Goal: Information Seeking & Learning: Understand process/instructions

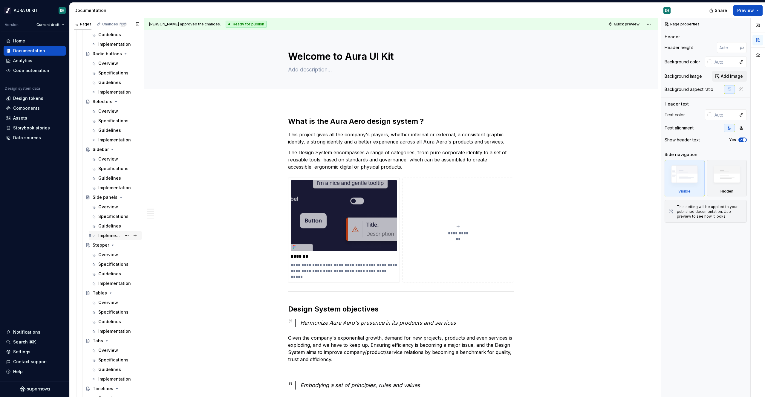
scroll to position [1400, 0]
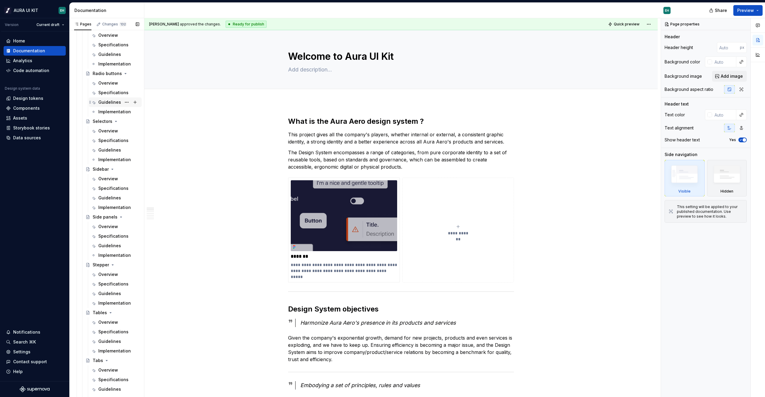
click at [104, 98] on div "Guidelines" at bounding box center [118, 102] width 41 height 8
click at [104, 103] on div "Guidelines" at bounding box center [109, 102] width 23 height 6
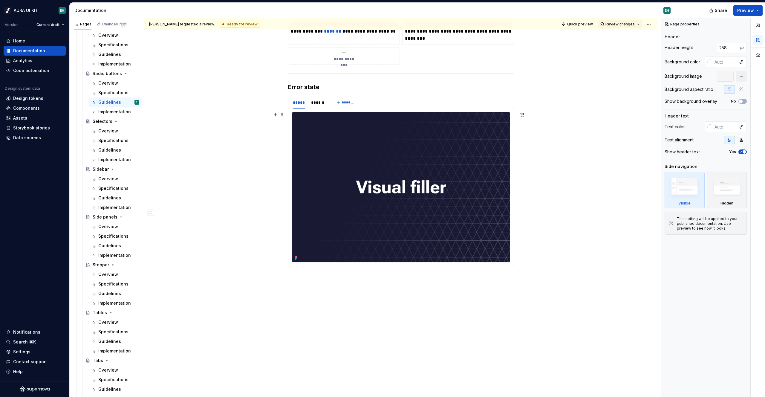
scroll to position [1185, 0]
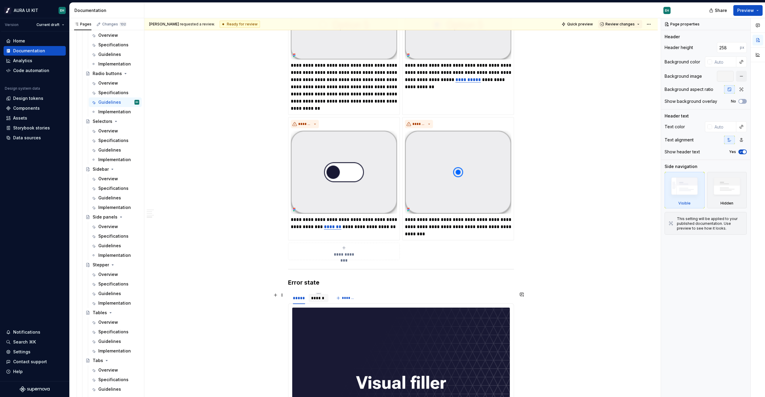
click at [314, 296] on div "******" at bounding box center [318, 298] width 15 height 6
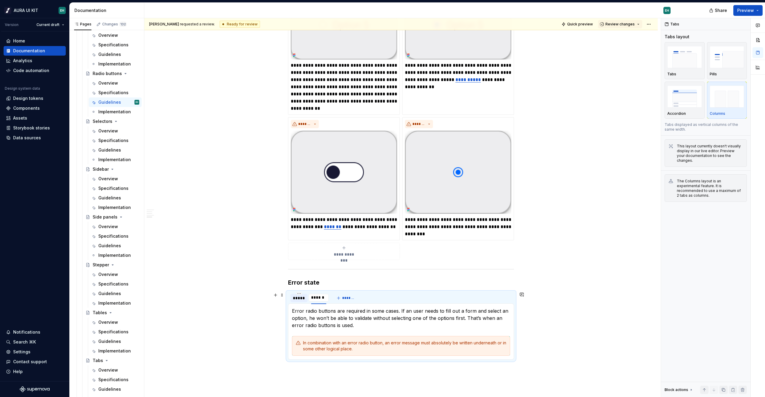
click at [304, 298] on div "*****" at bounding box center [299, 298] width 12 height 6
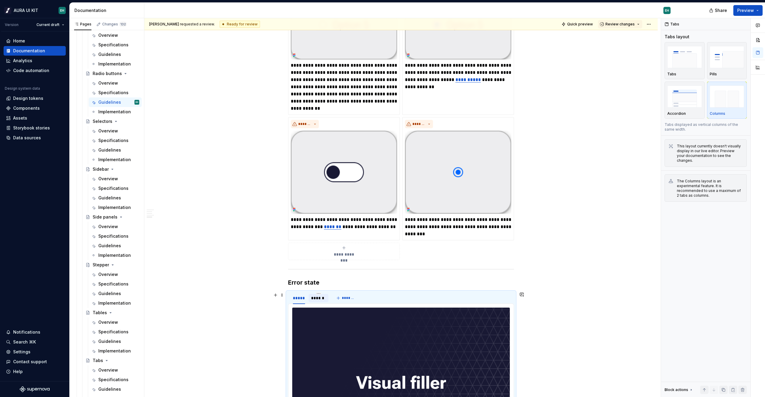
click at [313, 297] on div "******" at bounding box center [318, 298] width 15 height 6
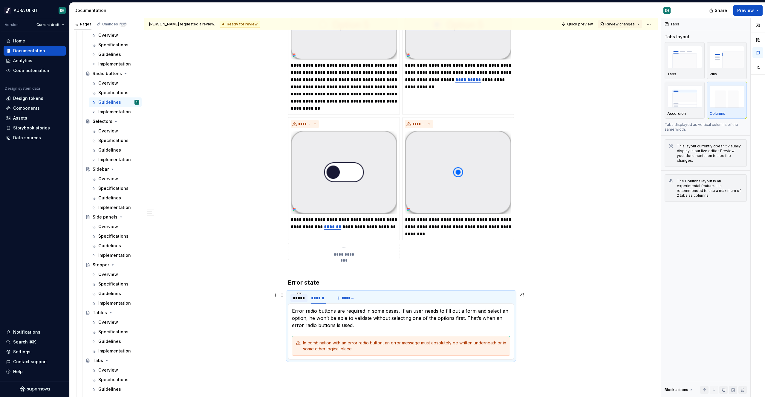
click at [303, 299] on div "*****" at bounding box center [299, 298] width 12 height 6
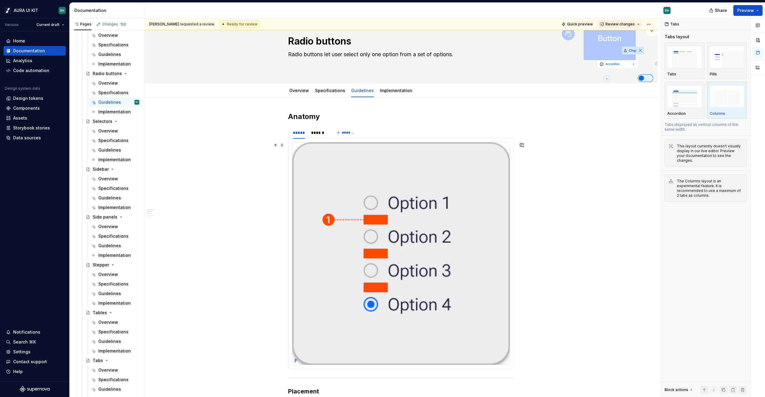
scroll to position [0, 0]
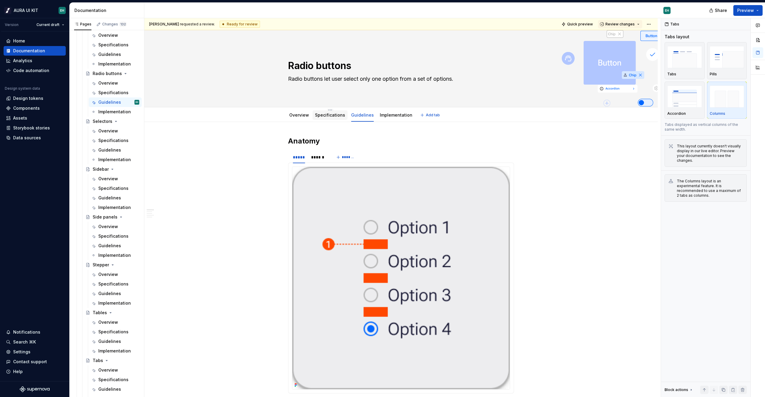
click at [330, 117] on link "Specifications" at bounding box center [330, 114] width 30 height 5
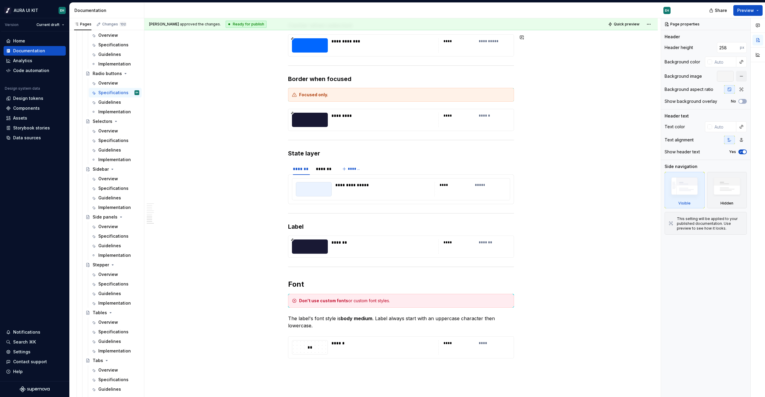
scroll to position [1124, 0]
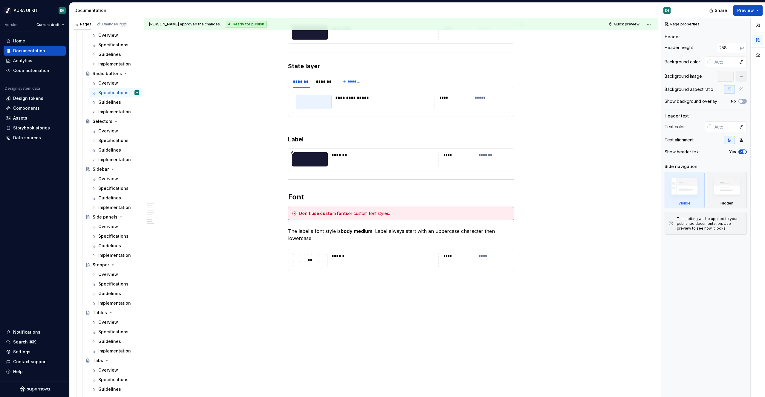
type textarea "*"
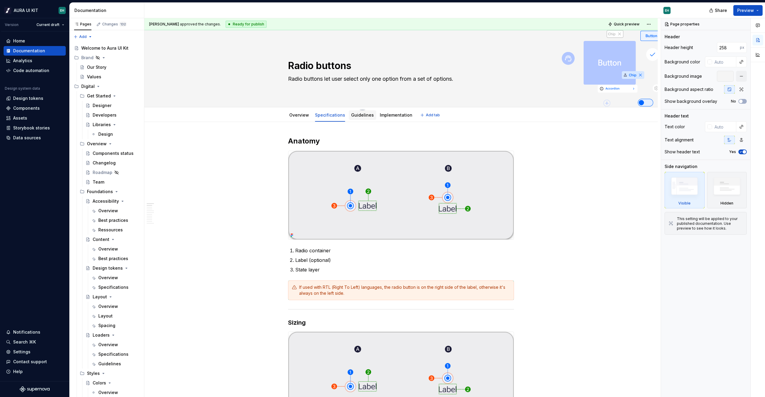
click at [361, 115] on link "Guidelines" at bounding box center [362, 114] width 23 height 5
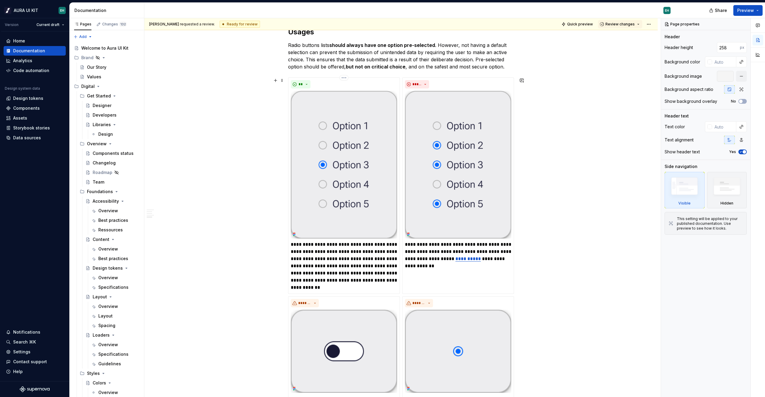
scroll to position [1381, 0]
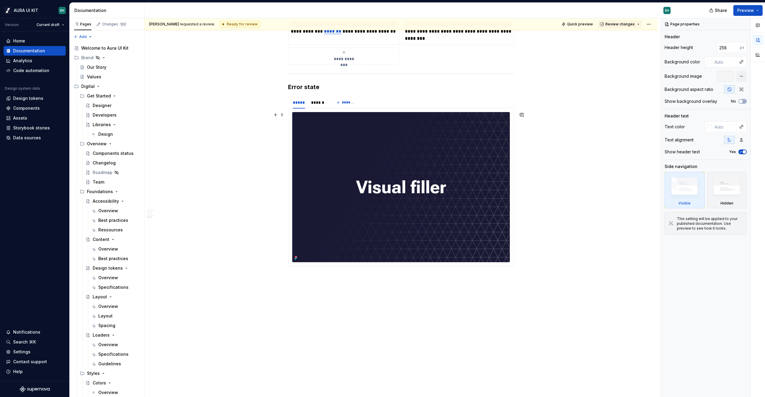
click at [352, 168] on img at bounding box center [401, 187] width 218 height 150
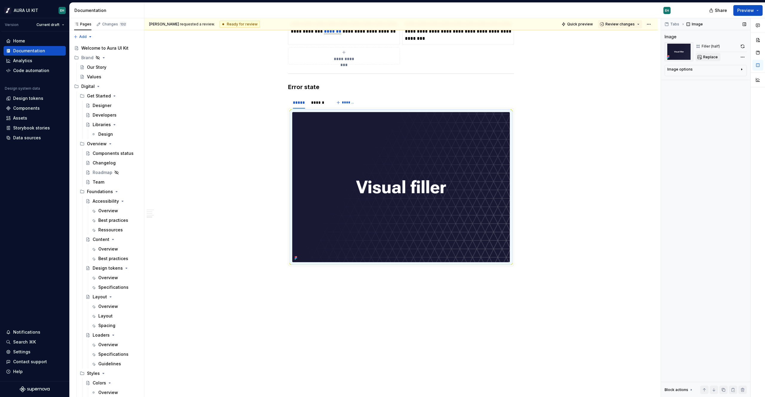
click at [709, 59] on button "Replace" at bounding box center [708, 57] width 25 height 8
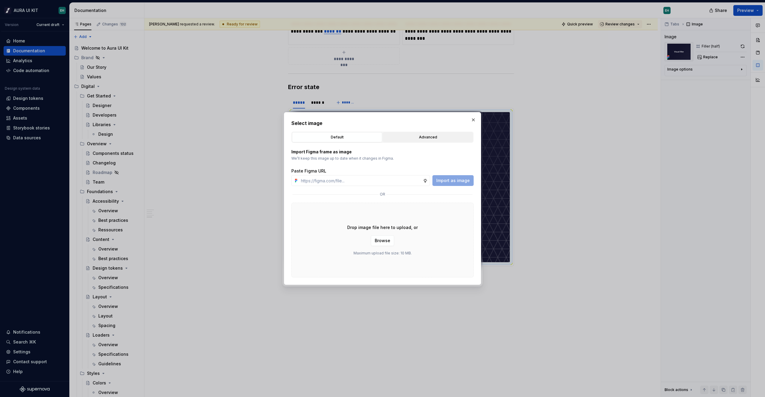
click at [416, 136] on div "Advanced" at bounding box center [428, 137] width 86 height 6
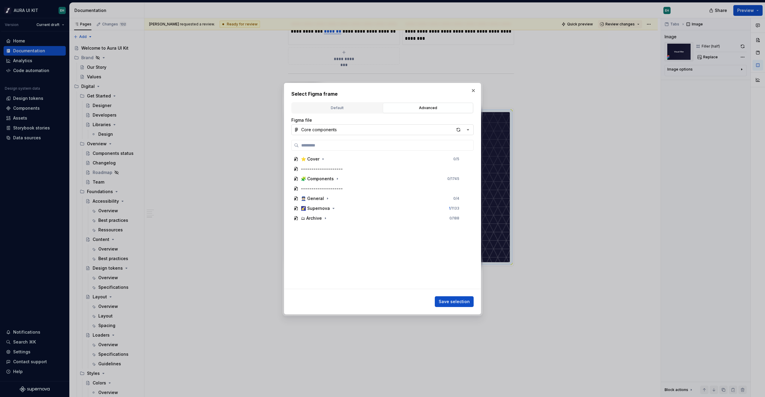
click at [470, 131] on icon "button" at bounding box center [468, 130] width 6 height 6
click at [470, 131] on div "Select Figma frame Default Advanced Import Figma frame as image We’ll keep this…" at bounding box center [382, 198] width 765 height 397
click at [331, 209] on icon "button" at bounding box center [333, 208] width 5 height 5
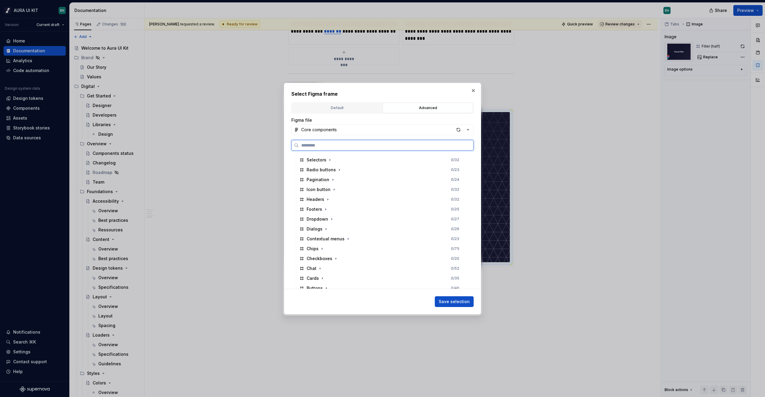
scroll to position [285, 0]
click at [337, 167] on button "button" at bounding box center [340, 170] width 6 height 6
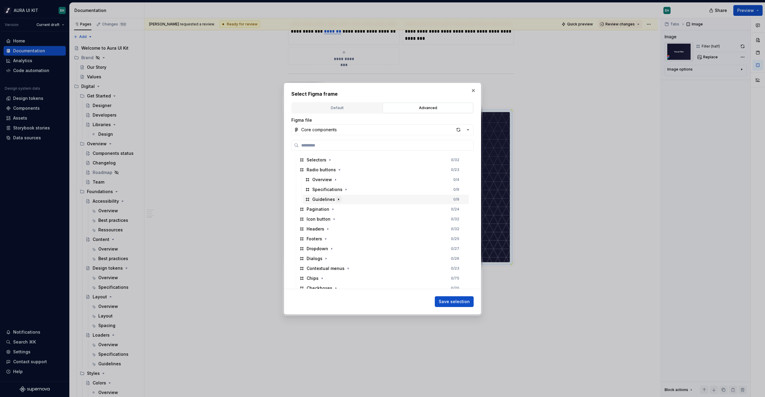
click at [338, 199] on icon "button" at bounding box center [338, 198] width 1 height 1
click at [339, 218] on button "button" at bounding box center [337, 219] width 6 height 6
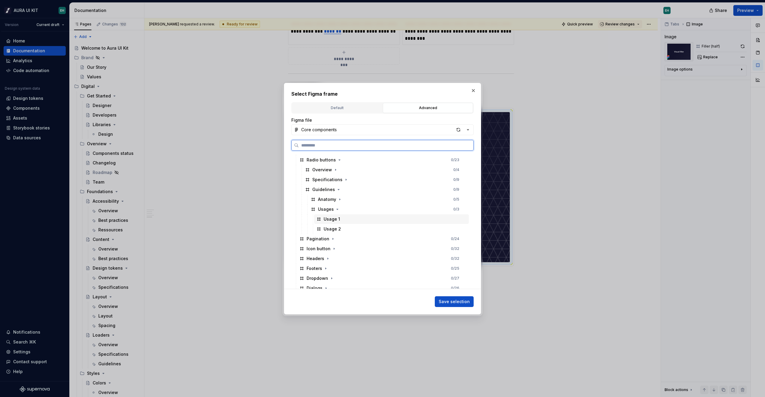
scroll to position [295, 0]
click at [337, 198] on icon "button" at bounding box center [339, 199] width 5 height 5
click at [340, 269] on div "Usage 2" at bounding box center [332, 268] width 17 height 6
click at [346, 258] on div "Usage 1" at bounding box center [391, 258] width 155 height 10
click at [349, 247] on div "Usages 1 / 3" at bounding box center [388, 249] width 161 height 10
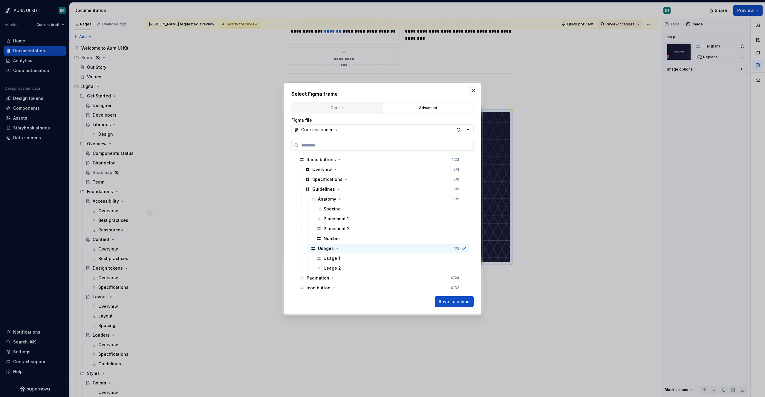
click at [472, 89] on button "button" at bounding box center [473, 90] width 8 height 8
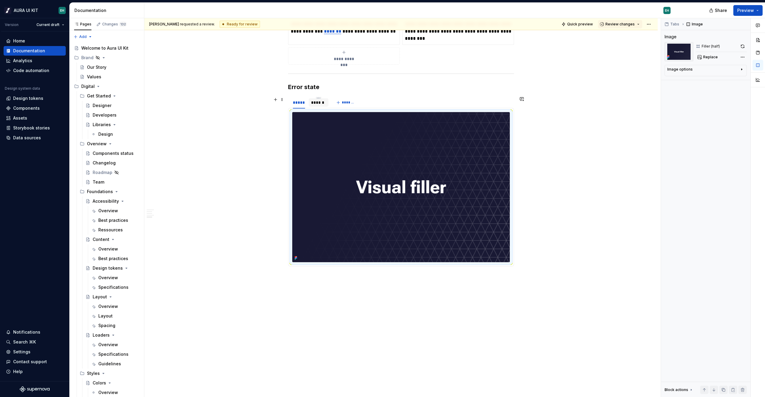
click at [316, 101] on div "******" at bounding box center [318, 103] width 15 height 6
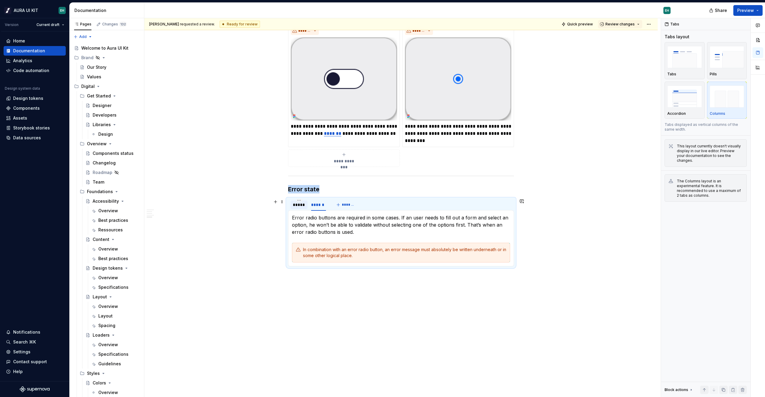
click at [293, 203] on div "*****" at bounding box center [299, 205] width 12 height 6
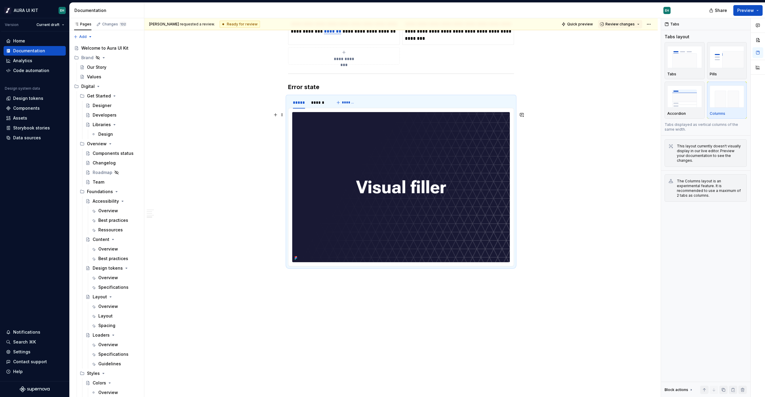
click at [342, 132] on img at bounding box center [401, 187] width 218 height 150
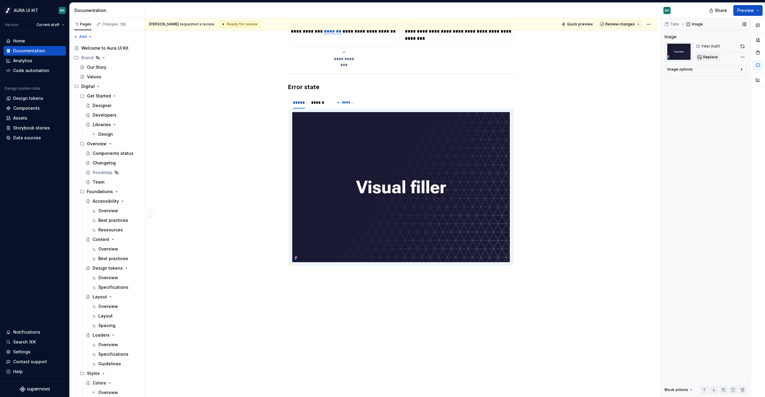
click at [707, 56] on span "Replace" at bounding box center [710, 57] width 15 height 5
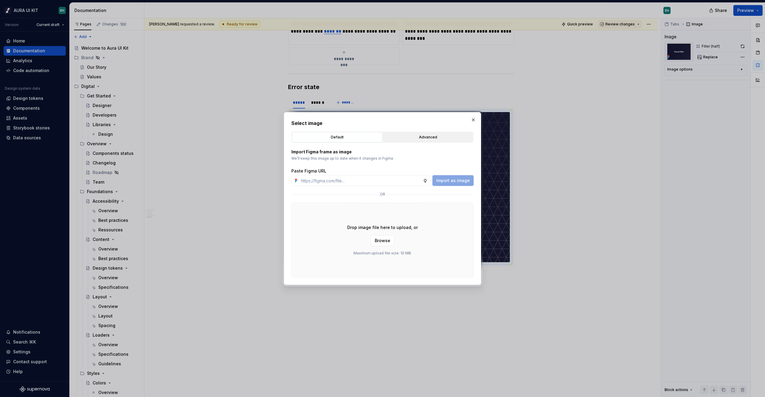
click at [425, 139] on div "Advanced" at bounding box center [428, 137] width 86 height 6
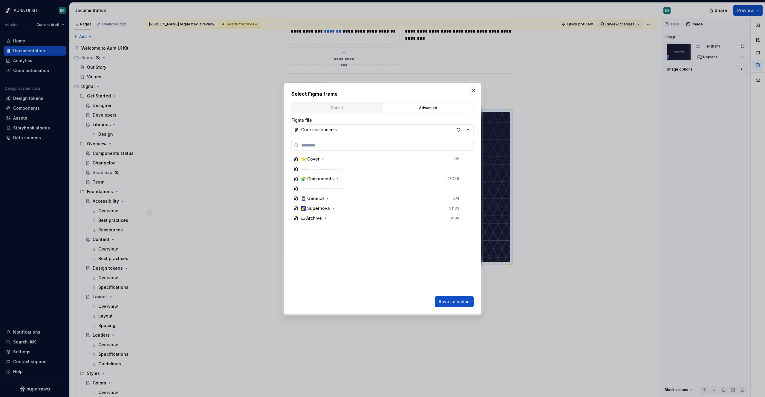
click at [473, 93] on button "button" at bounding box center [473, 90] width 8 height 8
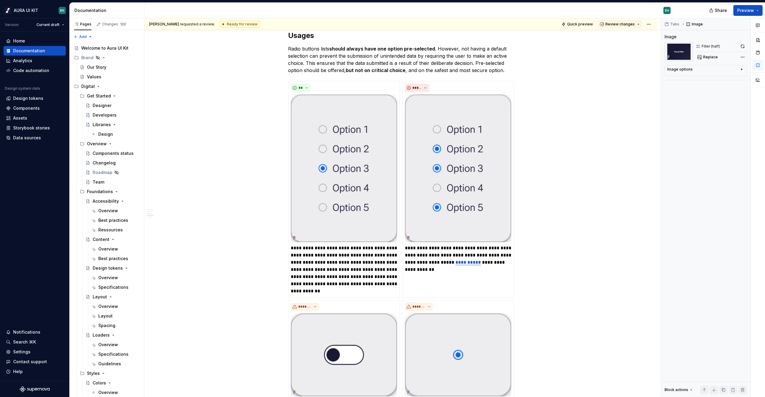
scroll to position [1010, 0]
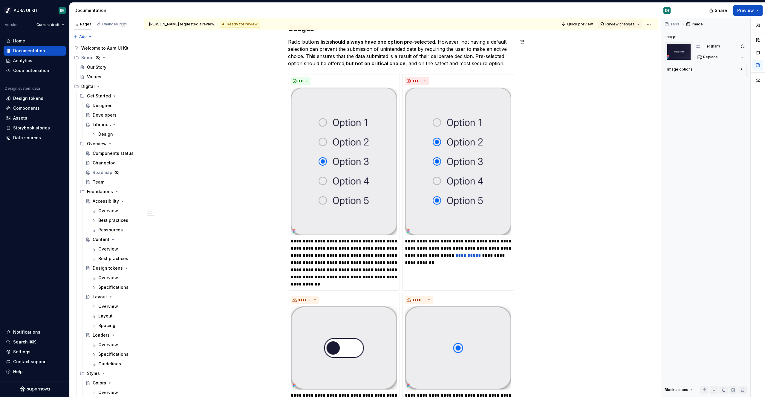
type textarea "*"
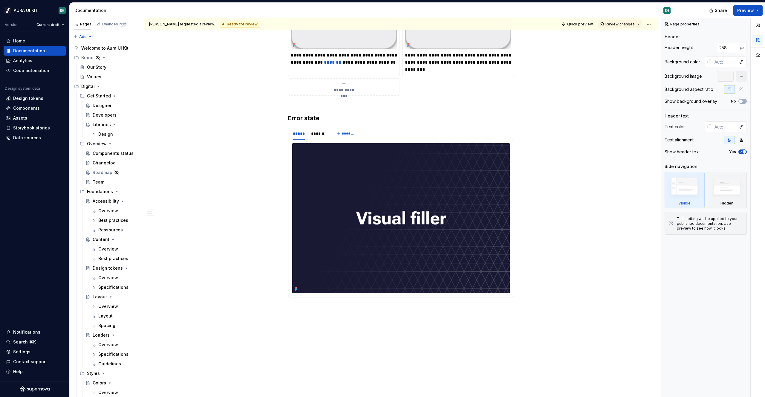
scroll to position [1381, 0]
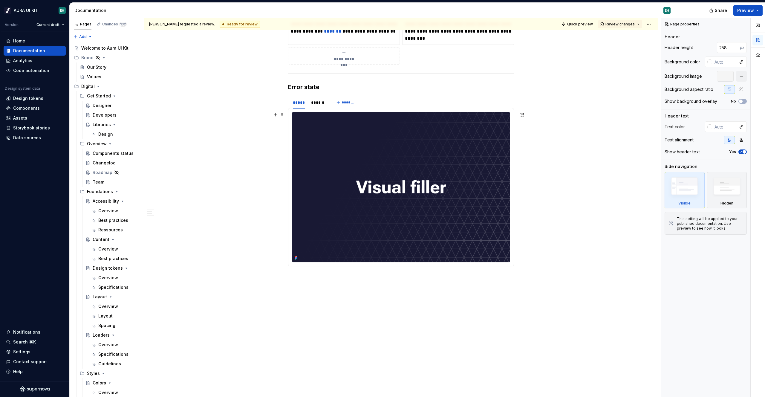
click at [389, 181] on img at bounding box center [401, 187] width 218 height 150
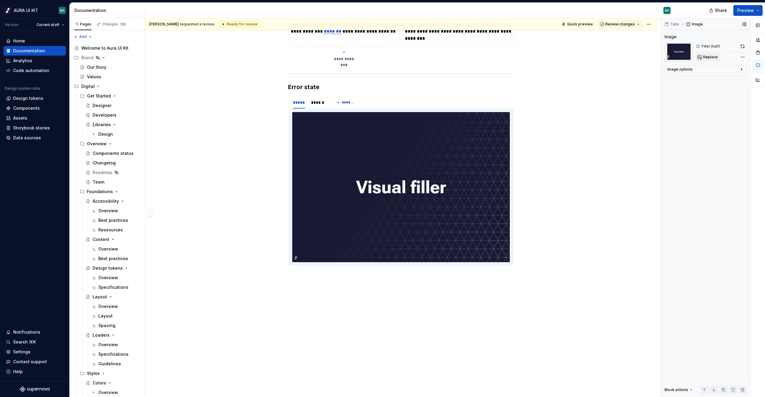
click at [707, 54] on button "Replace" at bounding box center [708, 57] width 25 height 8
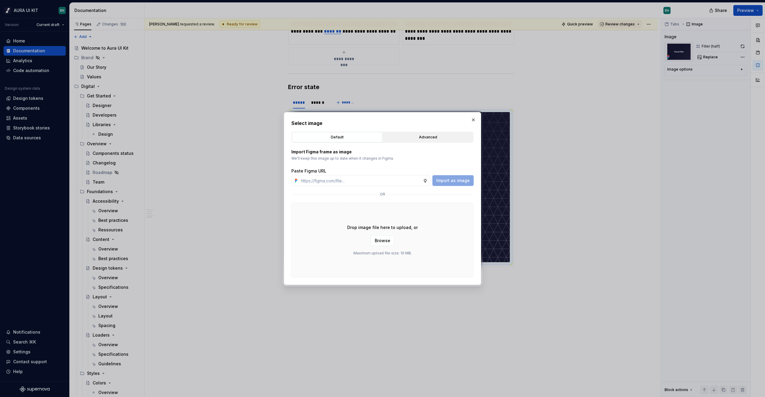
click at [447, 138] on div "Advanced" at bounding box center [428, 137] width 86 height 6
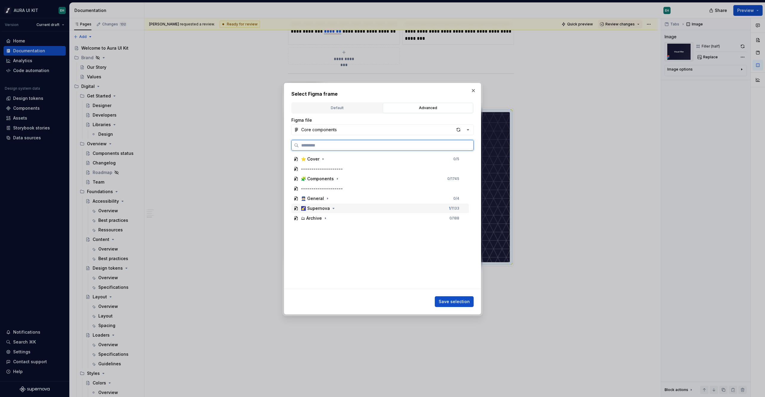
click at [328, 209] on div "🌠 Supernova" at bounding box center [319, 208] width 36 height 6
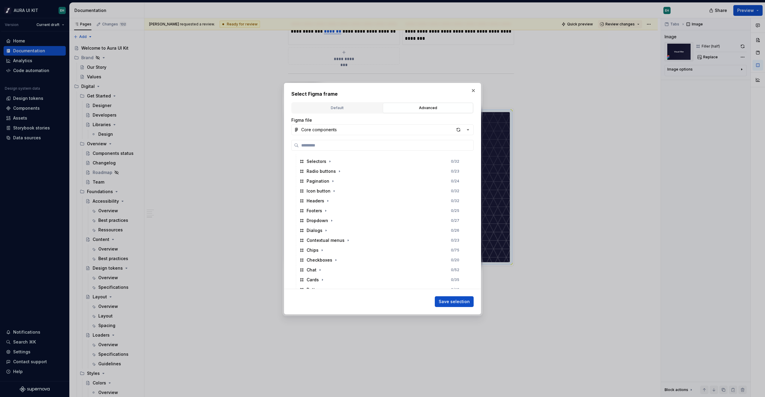
scroll to position [253, 0]
click at [339, 203] on icon "button" at bounding box center [339, 201] width 5 height 5
click at [337, 232] on icon "button" at bounding box center [338, 231] width 5 height 5
click at [337, 251] on icon "button" at bounding box center [337, 251] width 5 height 5
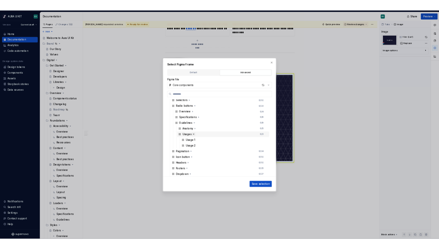
scroll to position [304, 0]
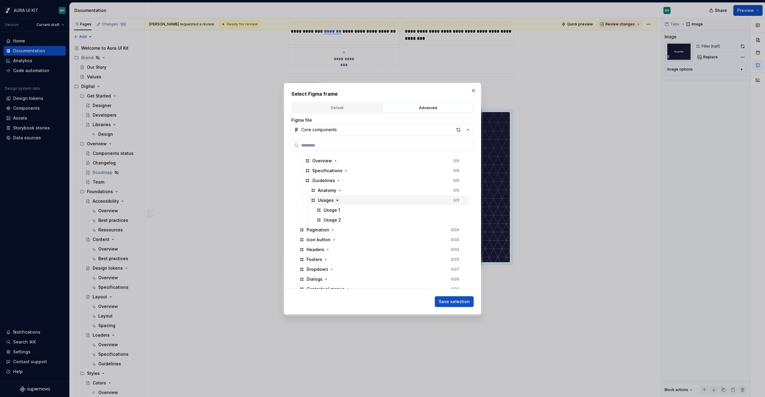
click at [338, 200] on icon "button" at bounding box center [337, 200] width 5 height 5
click at [334, 216] on div "Usage 2" at bounding box center [391, 220] width 155 height 10
click at [334, 213] on div "Usage 1" at bounding box center [332, 210] width 16 height 6
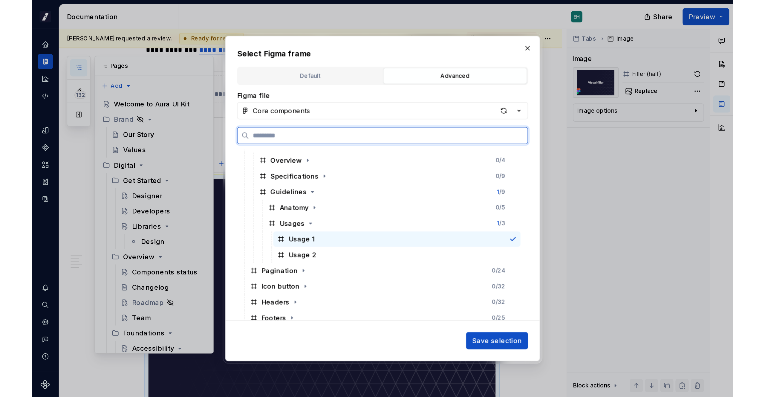
scroll to position [1231, 0]
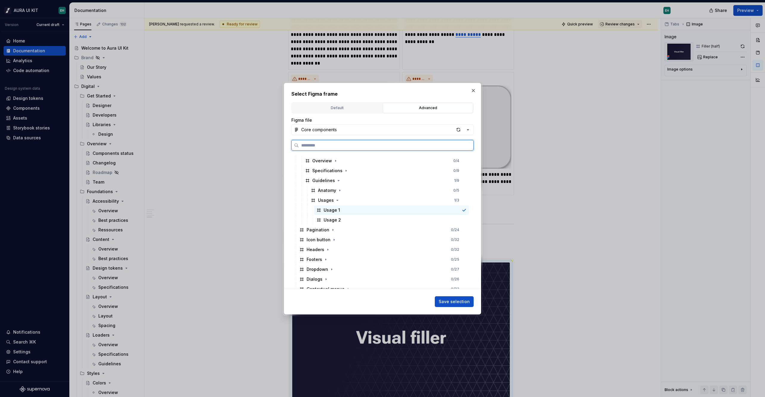
type textarea "*"
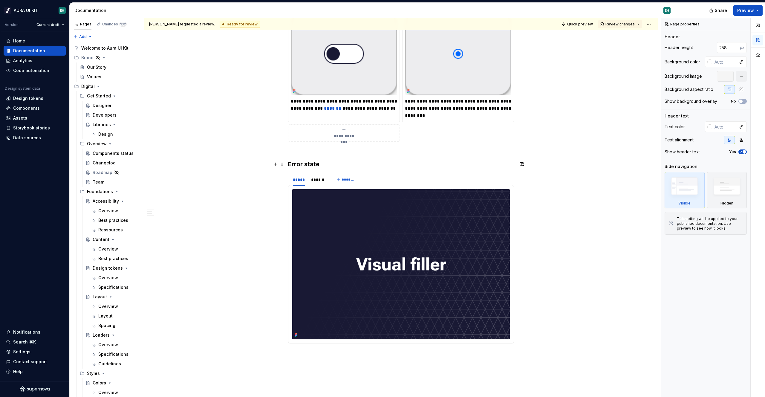
scroll to position [1381, 0]
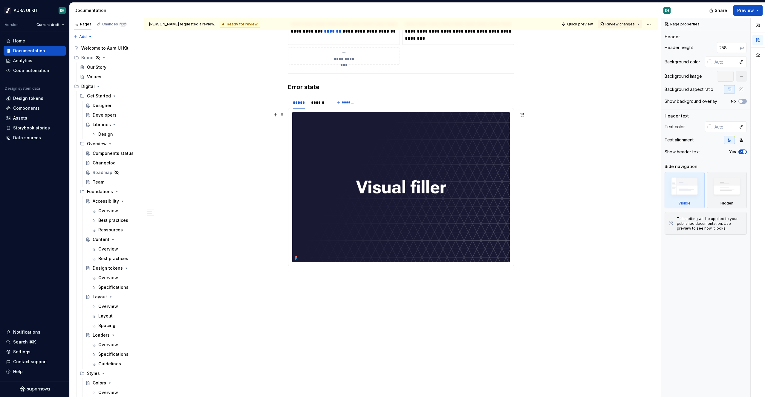
click at [419, 146] on img at bounding box center [401, 187] width 218 height 150
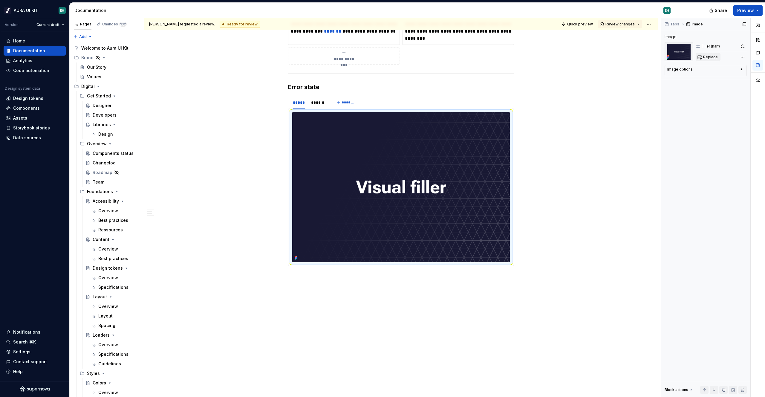
click at [712, 56] on span "Replace" at bounding box center [710, 57] width 15 height 5
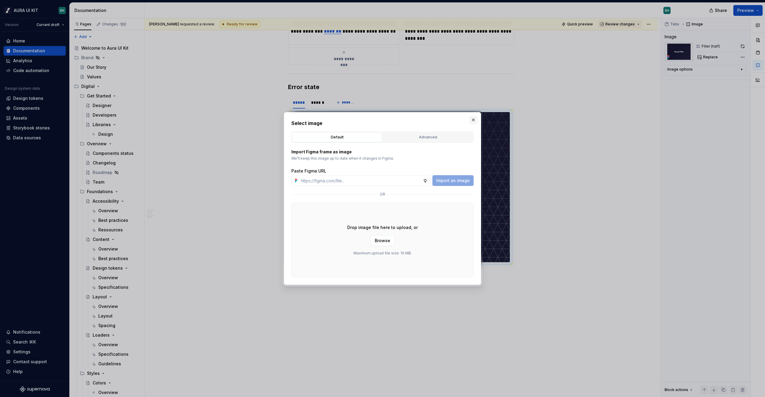
click at [473, 119] on button "button" at bounding box center [473, 120] width 8 height 8
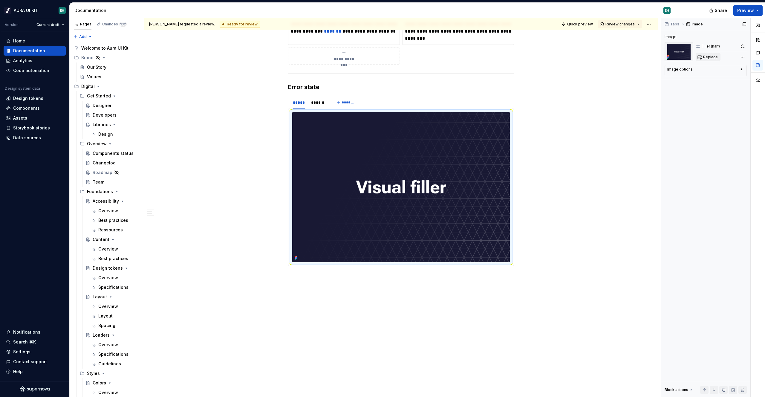
click at [703, 59] on button "Replace" at bounding box center [708, 57] width 25 height 8
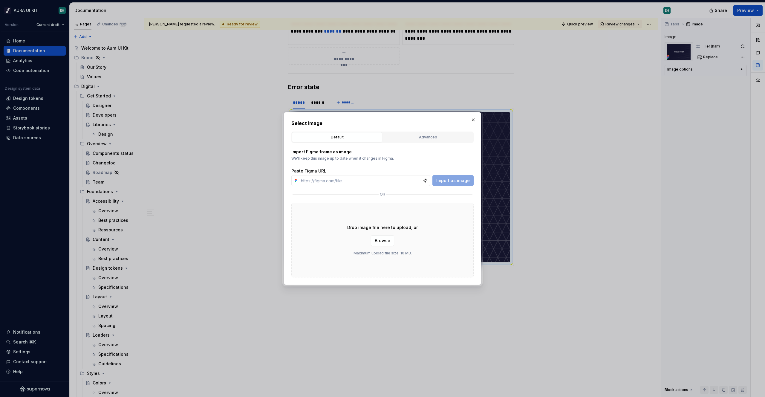
click at [424, 131] on div "Select image Default Advanced Import Figma frame as image We’ll keep this image…" at bounding box center [382, 199] width 182 height 158
click at [425, 134] on button "Advanced" at bounding box center [428, 137] width 90 height 10
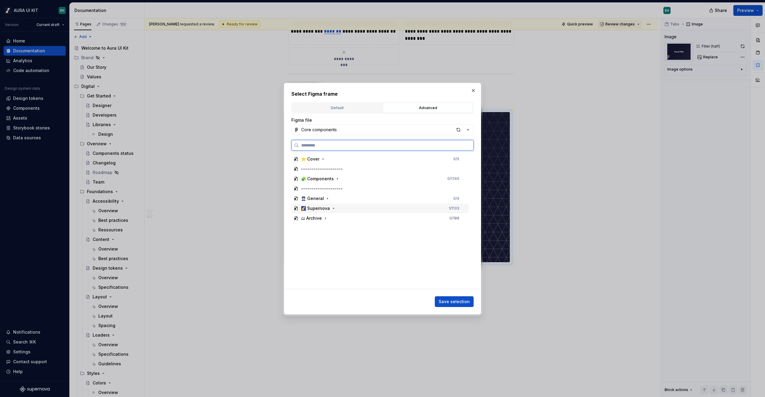
click at [372, 205] on div "🌠 Supernova 1 / 1133" at bounding box center [380, 209] width 178 height 10
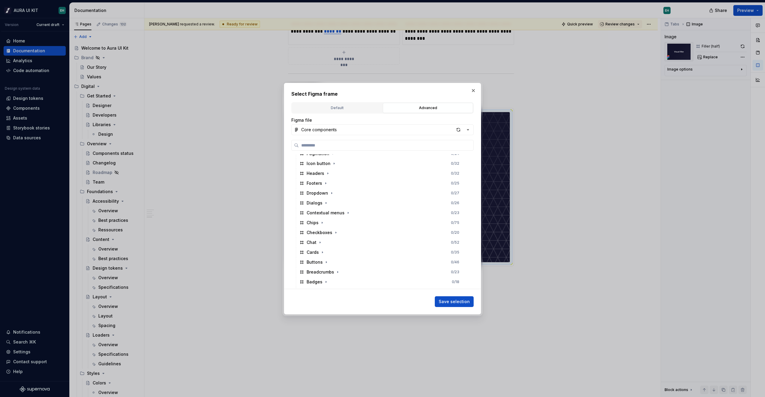
scroll to position [297, 0]
click at [339, 158] on icon "button" at bounding box center [339, 158] width 1 height 1
click at [337, 186] on icon "button" at bounding box center [338, 188] width 5 height 5
click at [337, 255] on icon "button" at bounding box center [337, 254] width 1 height 1
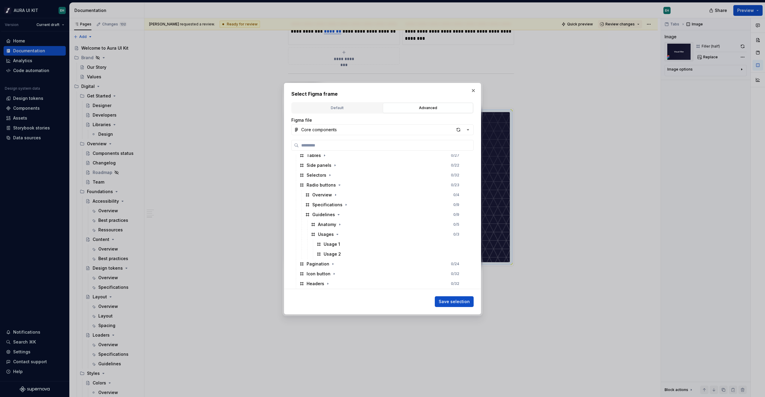
scroll to position [295, 0]
click at [459, 132] on div "button" at bounding box center [458, 130] width 8 height 8
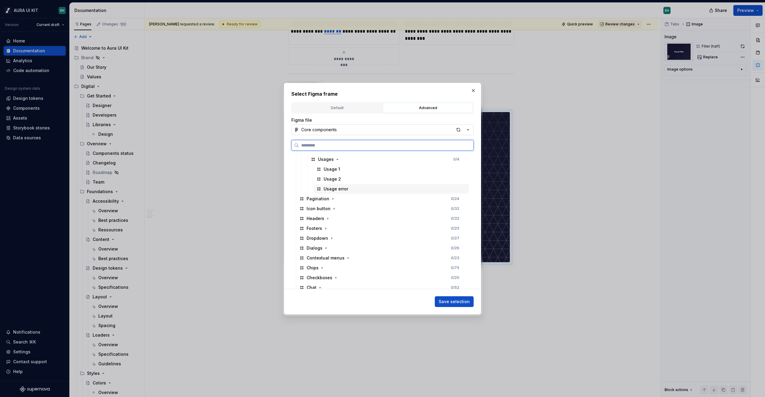
click at [334, 188] on div "Usage error" at bounding box center [336, 189] width 25 height 6
click at [453, 302] on span "Save selection" at bounding box center [454, 302] width 31 height 6
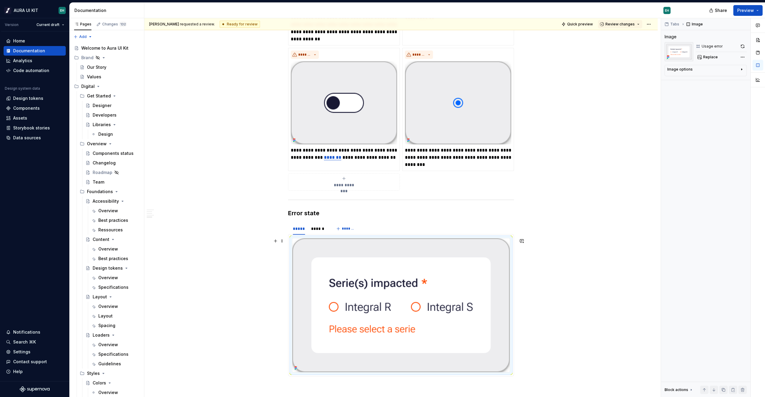
scroll to position [1365, 0]
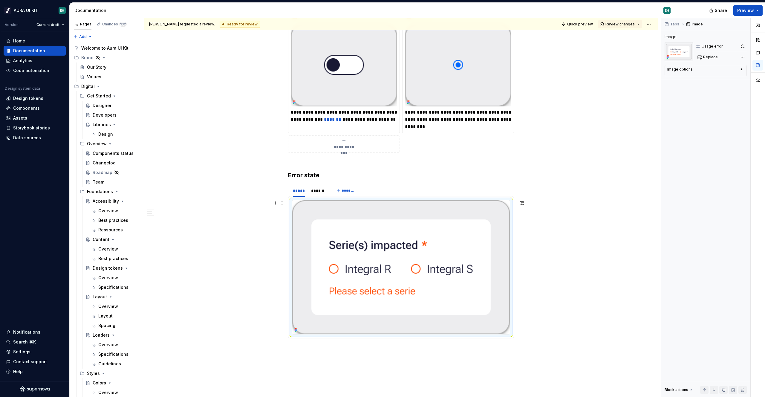
scroll to position [1267, 0]
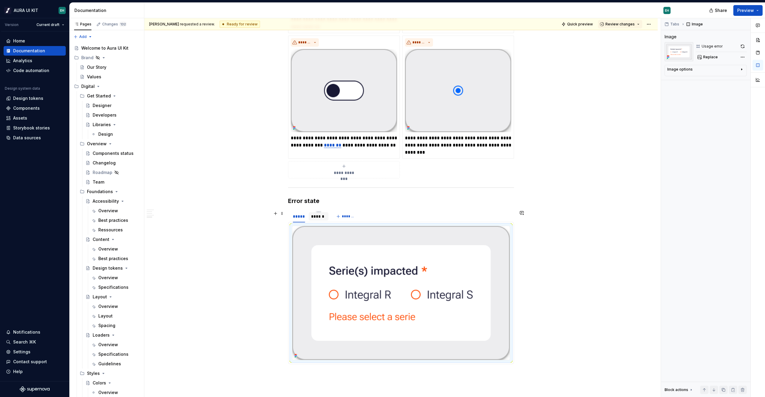
click at [319, 217] on div "******" at bounding box center [318, 216] width 15 height 6
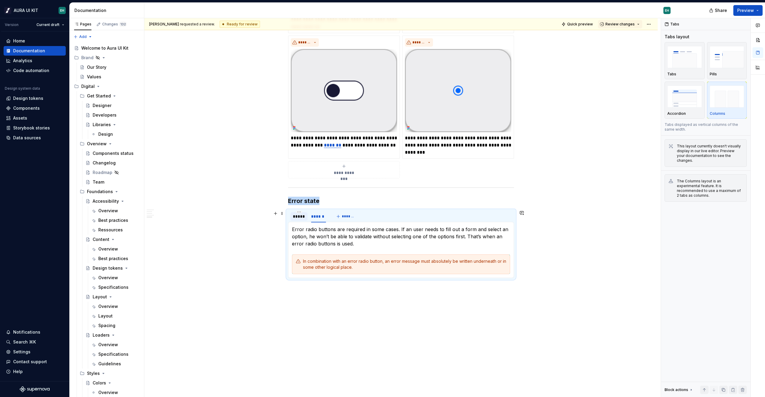
click at [299, 218] on div "*****" at bounding box center [299, 216] width 12 height 6
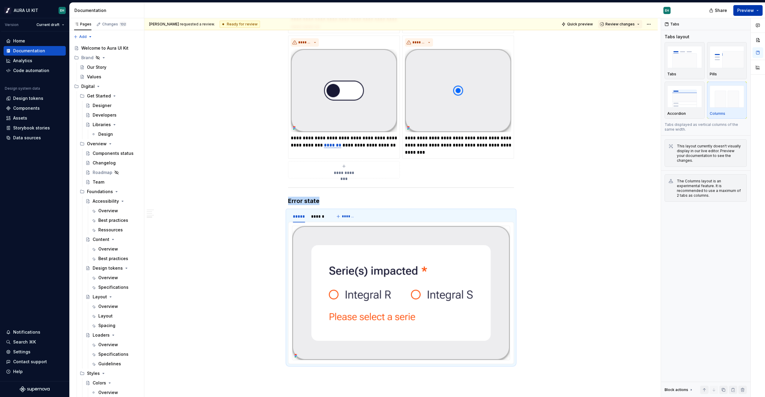
click at [743, 10] on span "Preview" at bounding box center [745, 10] width 17 height 6
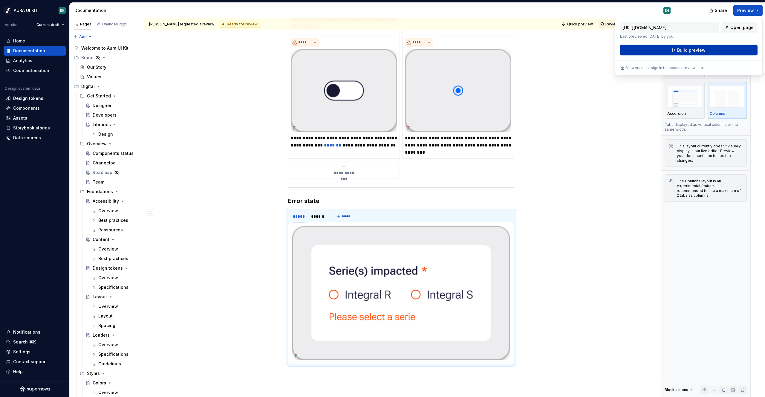
click at [683, 51] on span "Build preview" at bounding box center [691, 50] width 28 height 6
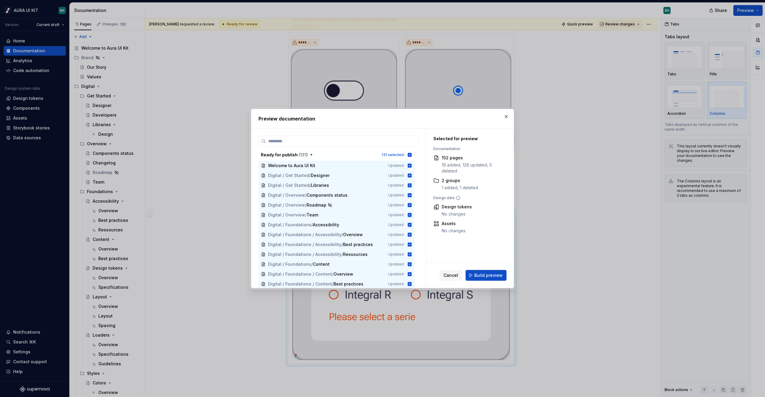
click at [447, 277] on span "Cancel" at bounding box center [451, 275] width 15 height 6
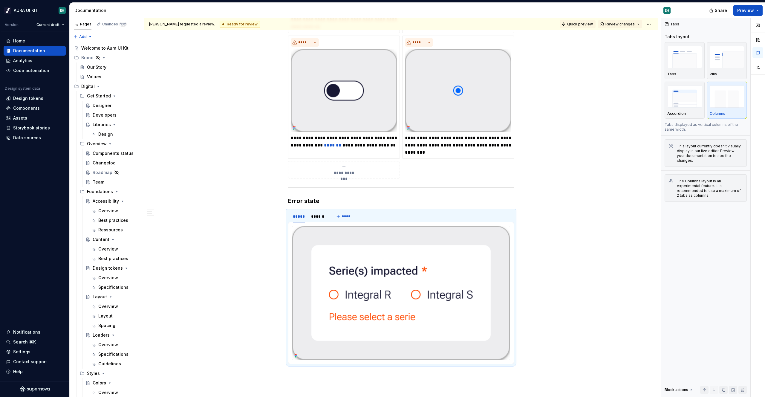
click at [583, 25] on span "Quick preview" at bounding box center [580, 24] width 26 height 5
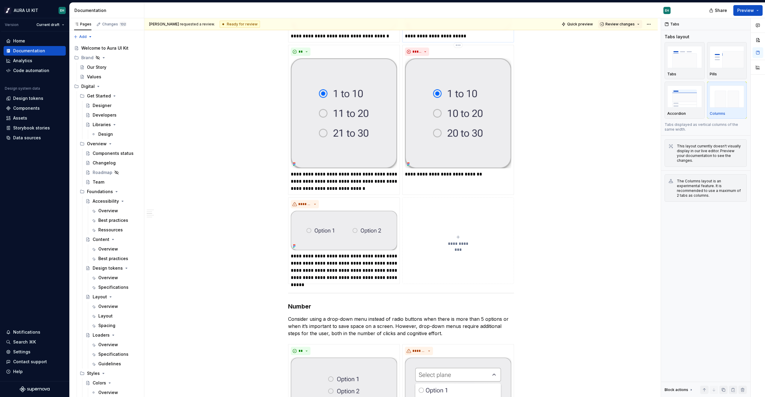
scroll to position [473, 0]
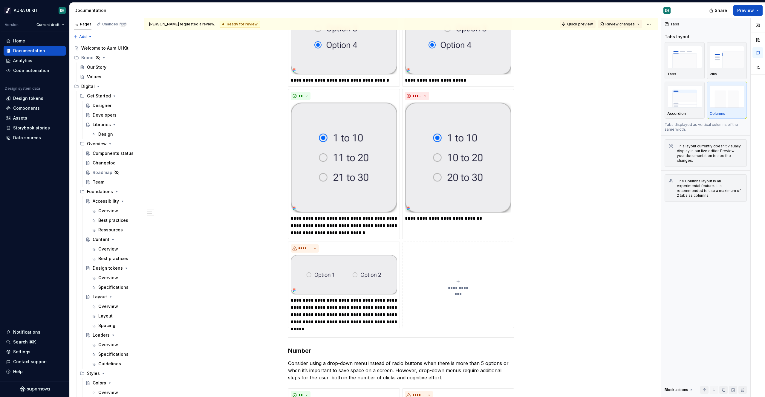
click at [565, 23] on button "Quick preview" at bounding box center [578, 24] width 36 height 8
click at [576, 23] on span "Quick preview" at bounding box center [580, 24] width 26 height 5
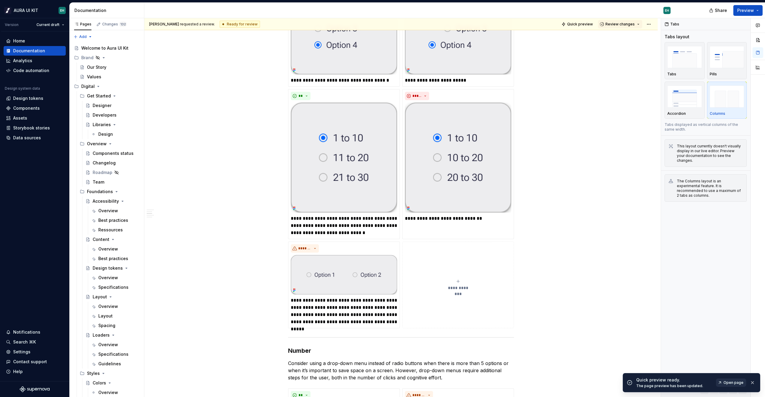
click at [726, 385] on link "Open page" at bounding box center [731, 382] width 30 height 8
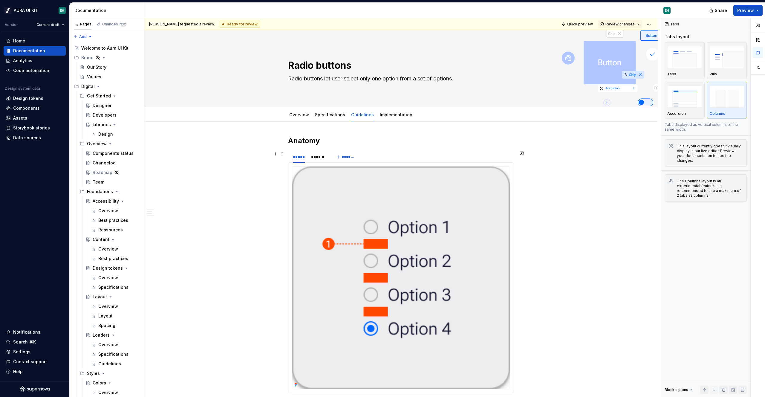
scroll to position [0, 0]
click at [334, 122] on div "Overview Specifications Guidelines Implementation Add tab" at bounding box center [401, 114] width 514 height 15
click at [336, 117] on div "Specifications" at bounding box center [330, 115] width 30 height 6
click at [331, 116] on link "Specifications" at bounding box center [330, 114] width 30 height 5
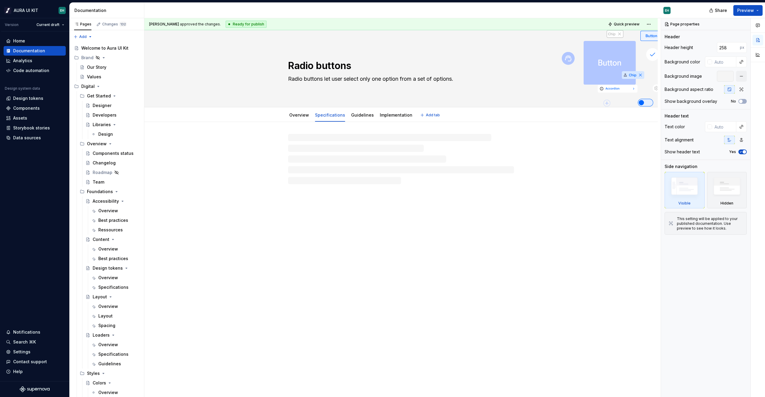
click at [331, 116] on link "Specifications" at bounding box center [330, 114] width 30 height 5
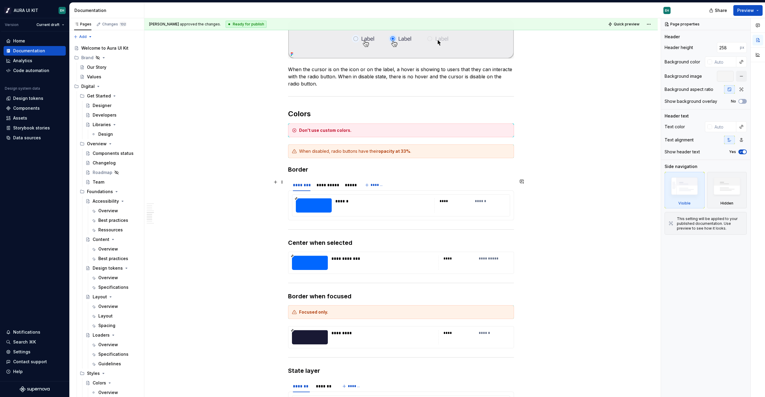
scroll to position [759, 0]
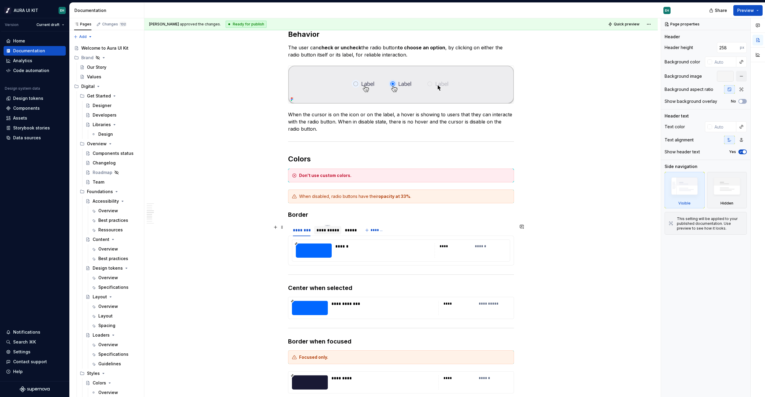
drag, startPoint x: 326, startPoint y: 229, endPoint x: 334, endPoint y: 230, distance: 7.5
click at [326, 229] on div "**********" at bounding box center [328, 230] width 23 height 6
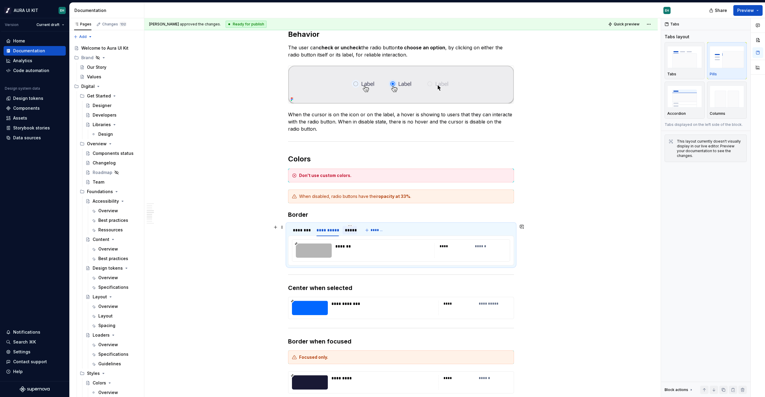
click at [348, 232] on div "*****" at bounding box center [350, 230] width 10 height 6
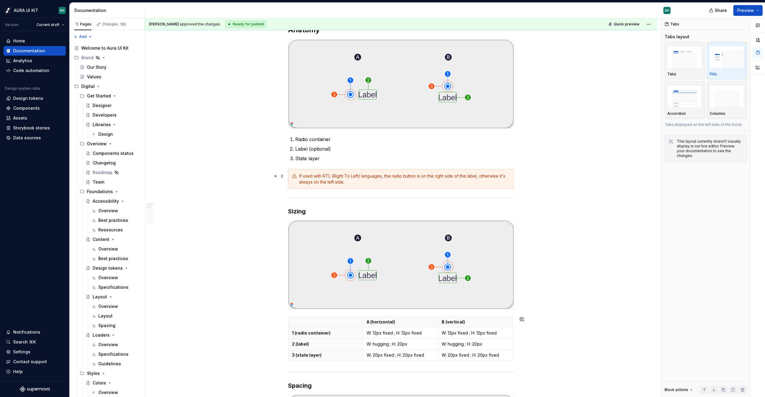
scroll to position [0, 0]
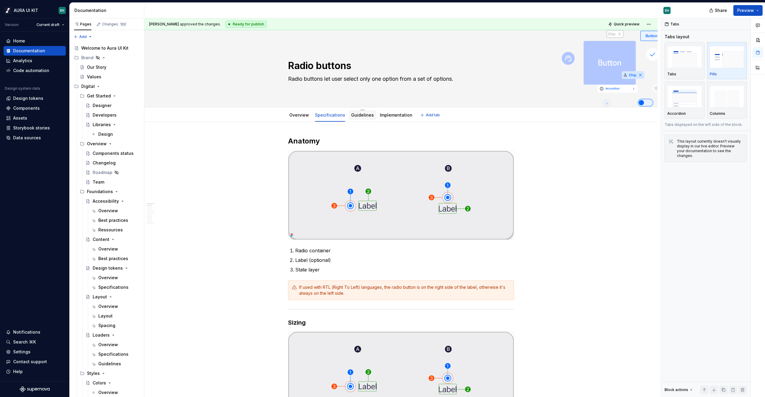
click at [363, 121] on div at bounding box center [362, 120] width 27 height 1
click at [363, 118] on div "Guidelines" at bounding box center [362, 114] width 23 height 7
click at [363, 114] on link "Guidelines" at bounding box center [362, 114] width 23 height 5
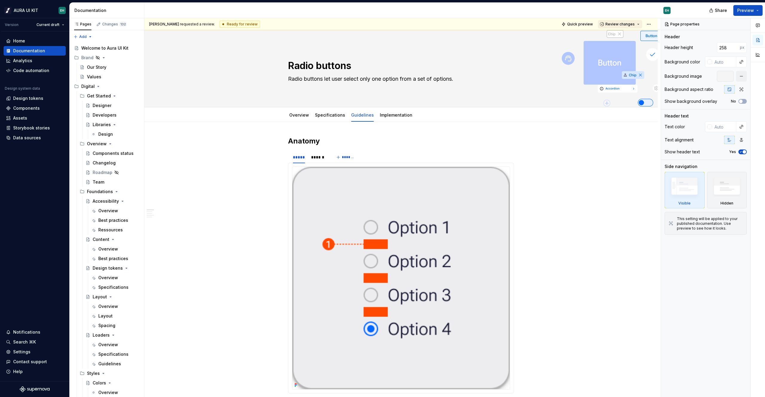
click at [635, 24] on button "Review changes" at bounding box center [620, 24] width 44 height 8
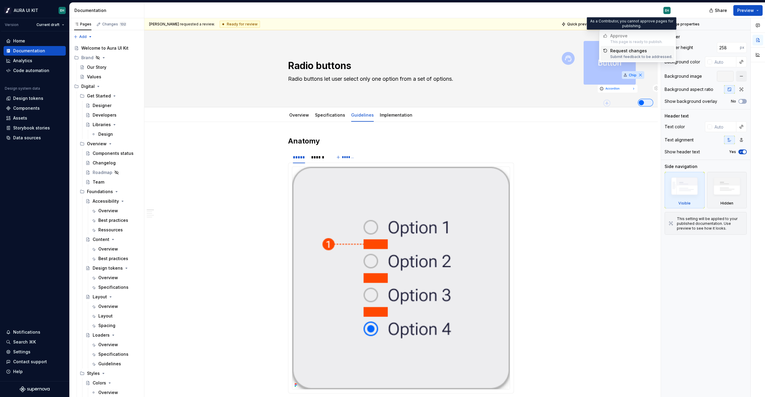
click at [632, 39] on div "Approve This page is ready to publish." at bounding box center [636, 38] width 52 height 11
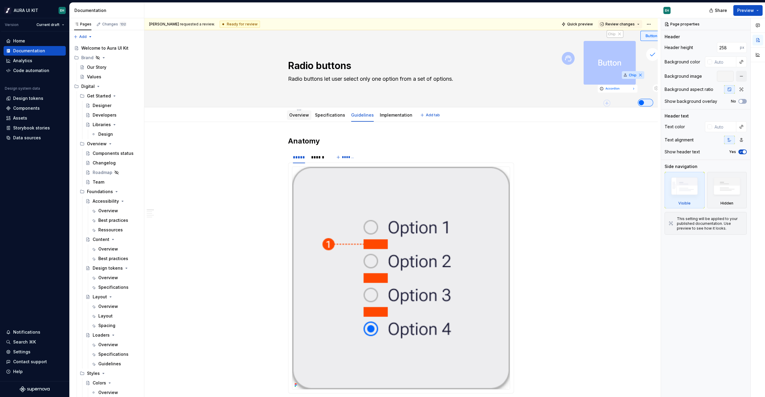
click at [288, 119] on div "Overview" at bounding box center [299, 115] width 25 height 10
click at [292, 117] on link "Overview" at bounding box center [299, 114] width 20 height 5
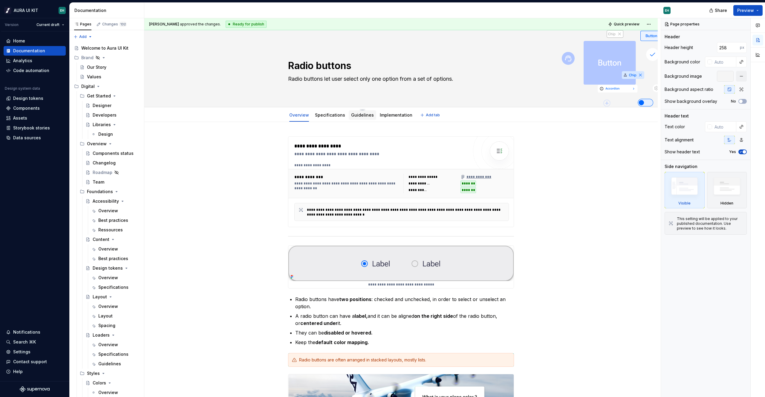
click at [356, 118] on div "Guidelines" at bounding box center [362, 114] width 23 height 7
click at [361, 117] on link "Guidelines" at bounding box center [362, 114] width 23 height 5
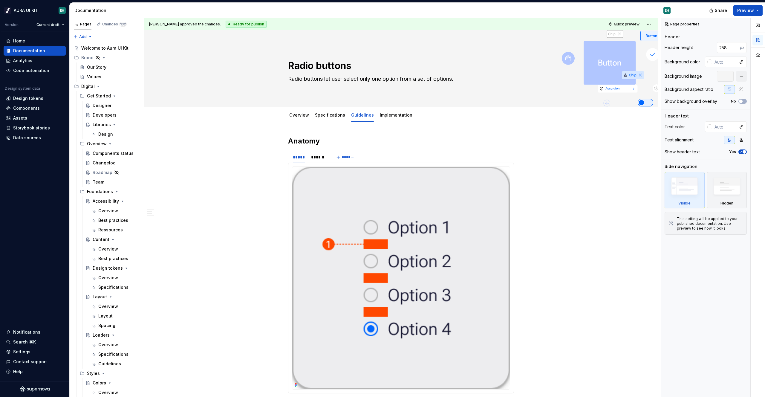
click at [651, 22] on html "AURA UI KIT EH Version Current draft Home Documentation Analytics Code automati…" at bounding box center [382, 198] width 765 height 397
click at [384, 116] on link "Implementation" at bounding box center [396, 114] width 33 height 5
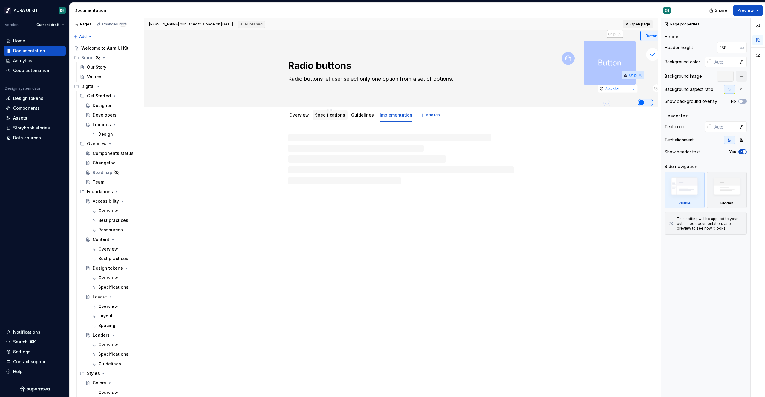
click at [332, 117] on link "Specifications" at bounding box center [330, 114] width 30 height 5
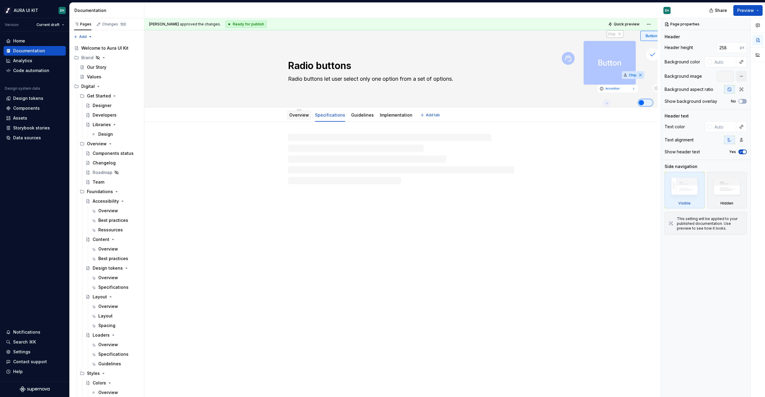
click at [305, 118] on div "Overview" at bounding box center [299, 114] width 20 height 7
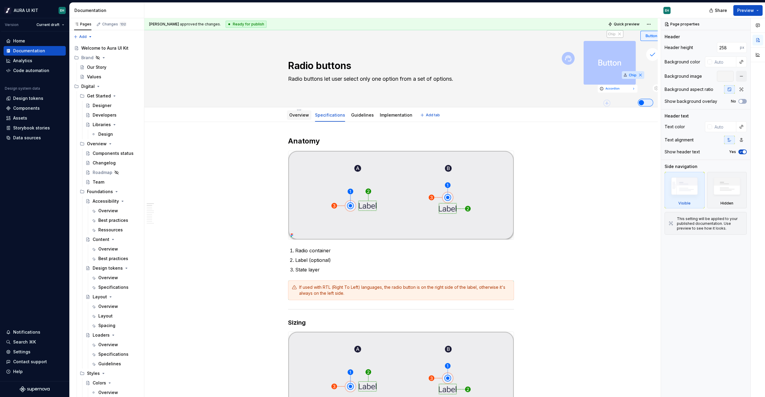
click at [288, 120] on div "Overview" at bounding box center [299, 115] width 25 height 11
click at [298, 117] on link "Overview" at bounding box center [299, 114] width 20 height 5
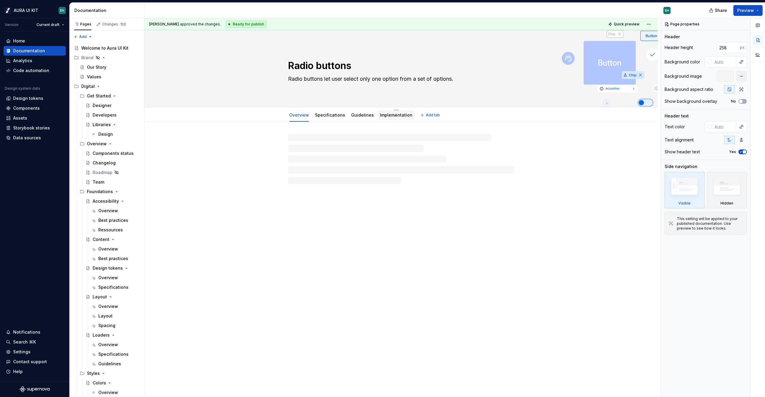
click at [389, 114] on link "Implementation" at bounding box center [396, 114] width 33 height 5
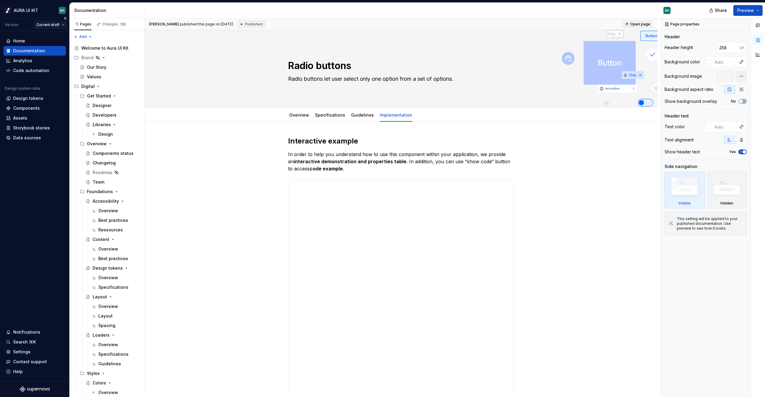
click at [62, 26] on html "AURA UI KIT EH Version Current draft Home Documentation Analytics Code automati…" at bounding box center [382, 198] width 765 height 397
click at [57, 26] on html "AURA UI KIT EH Version Current draft Home Documentation Analytics Code automati…" at bounding box center [382, 198] width 765 height 397
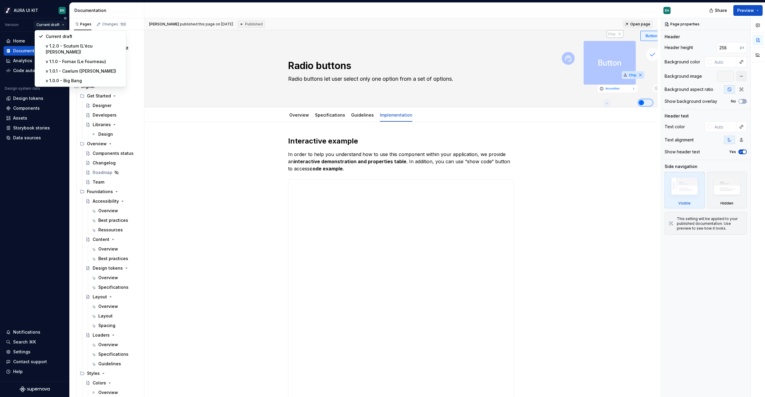
click at [9, 27] on html "AURA UI KIT EH Version Current draft Home Documentation Analytics Code automati…" at bounding box center [382, 198] width 765 height 397
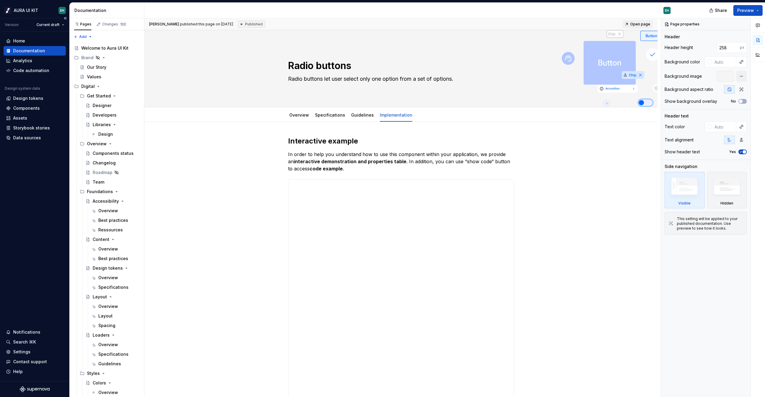
click at [9, 26] on div "Version" at bounding box center [12, 24] width 14 height 5
click at [66, 19] on button "Collapse sidebar" at bounding box center [65, 18] width 8 height 8
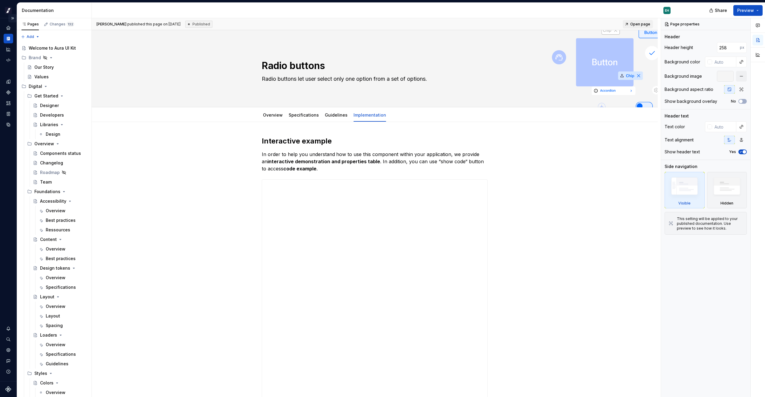
click at [13, 17] on button "Expand sidebar" at bounding box center [12, 18] width 8 height 8
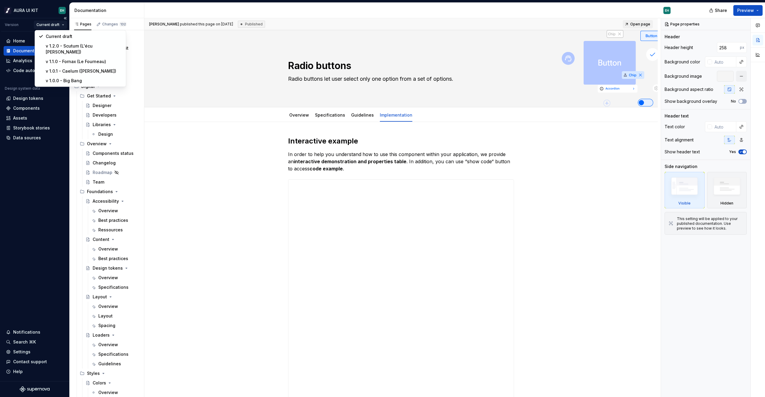
click at [57, 26] on html "AURA UI KIT EH Version Current draft Home Documentation Analytics Code automati…" at bounding box center [382, 198] width 765 height 397
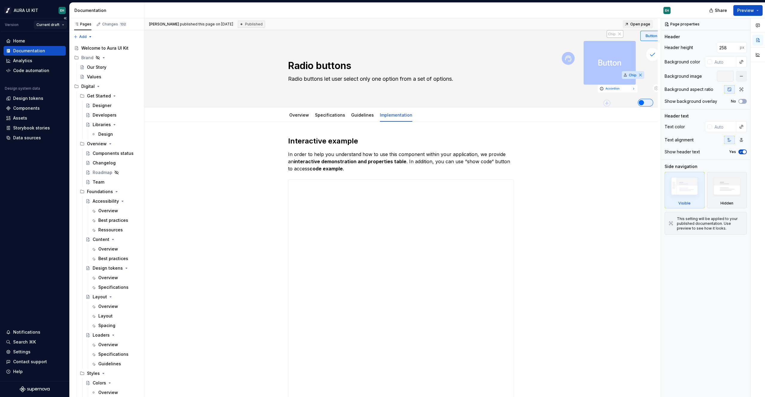
click at [57, 26] on html "AURA UI KIT EH Version Current draft Home Documentation Analytics Code automati…" at bounding box center [382, 198] width 765 height 397
type textarea "*"
